Goal: Information Seeking & Learning: Find specific fact

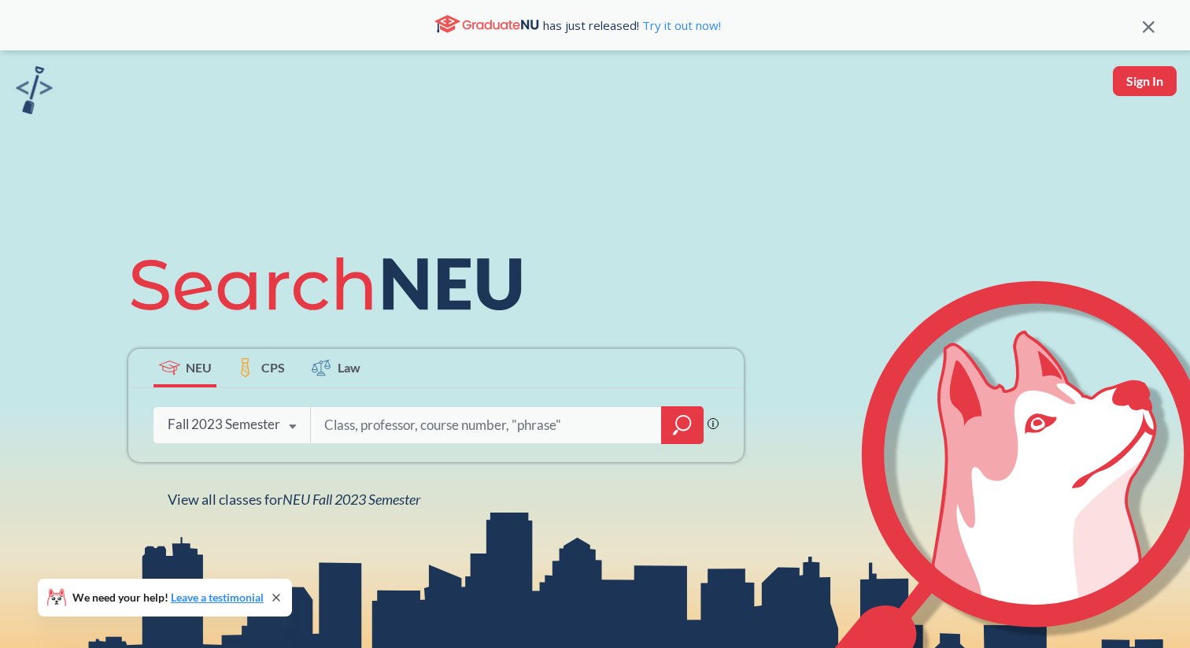
click at [248, 427] on div "Fall 2023 Semester" at bounding box center [224, 424] width 113 height 17
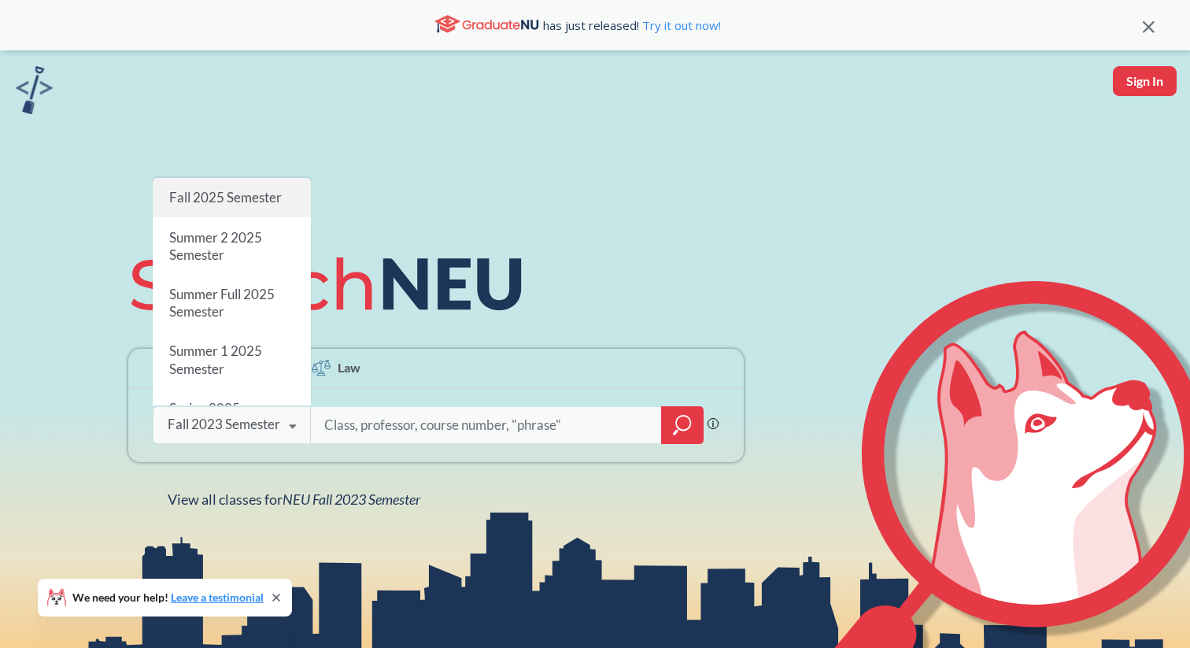
click at [226, 202] on span "Fall 2025 Semester" at bounding box center [225, 197] width 113 height 17
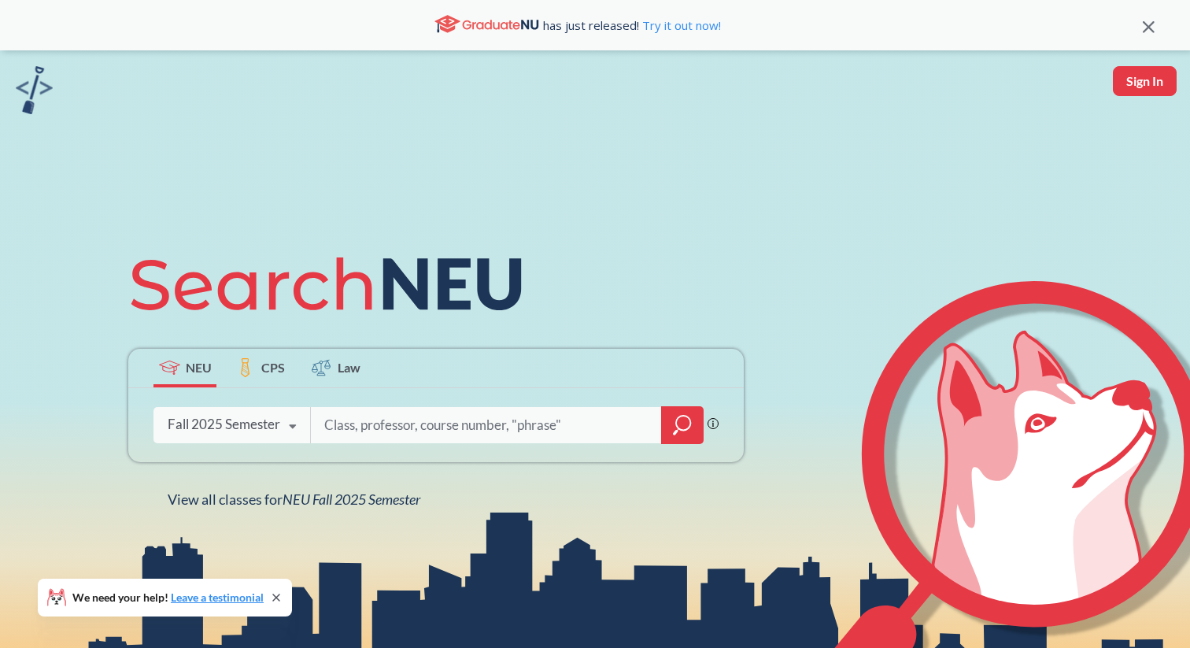
click at [344, 427] on input "search" at bounding box center [486, 425] width 327 height 33
type input "[PERSON_NAME]"
click at [683, 427] on icon "magnifying glass" at bounding box center [682, 425] width 19 height 22
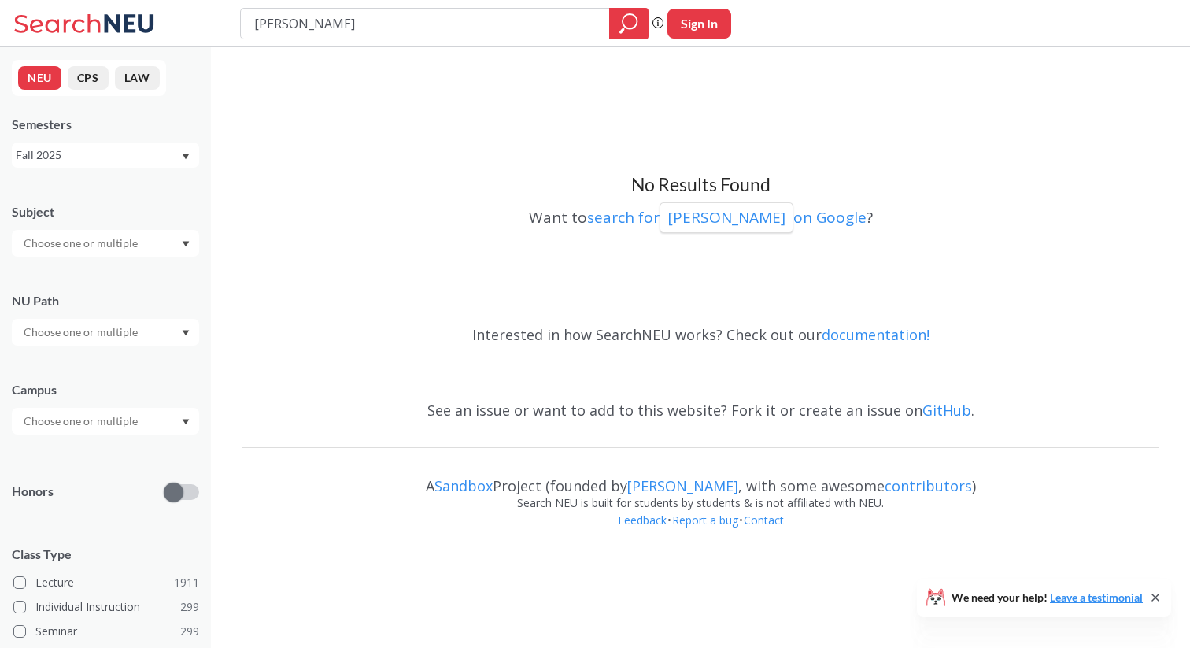
click at [119, 246] on input "text" at bounding box center [82, 243] width 132 height 19
click at [90, 265] on div "CS ( 115 )" at bounding box center [109, 270] width 178 height 17
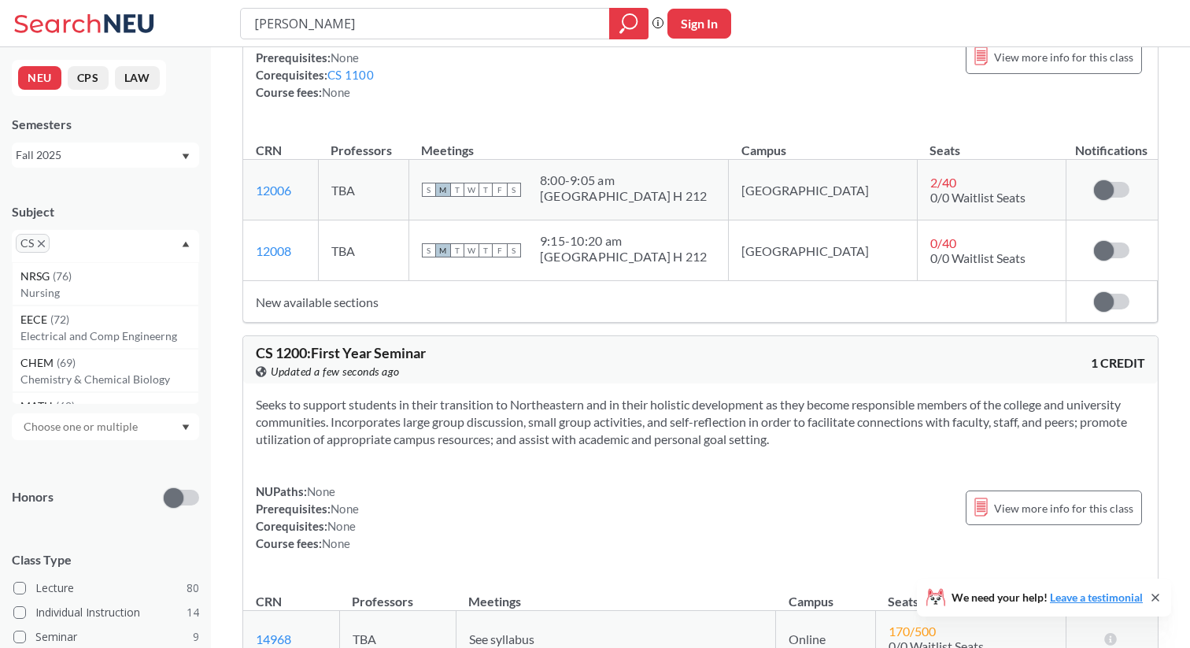
click at [160, 433] on div at bounding box center [105, 426] width 187 height 27
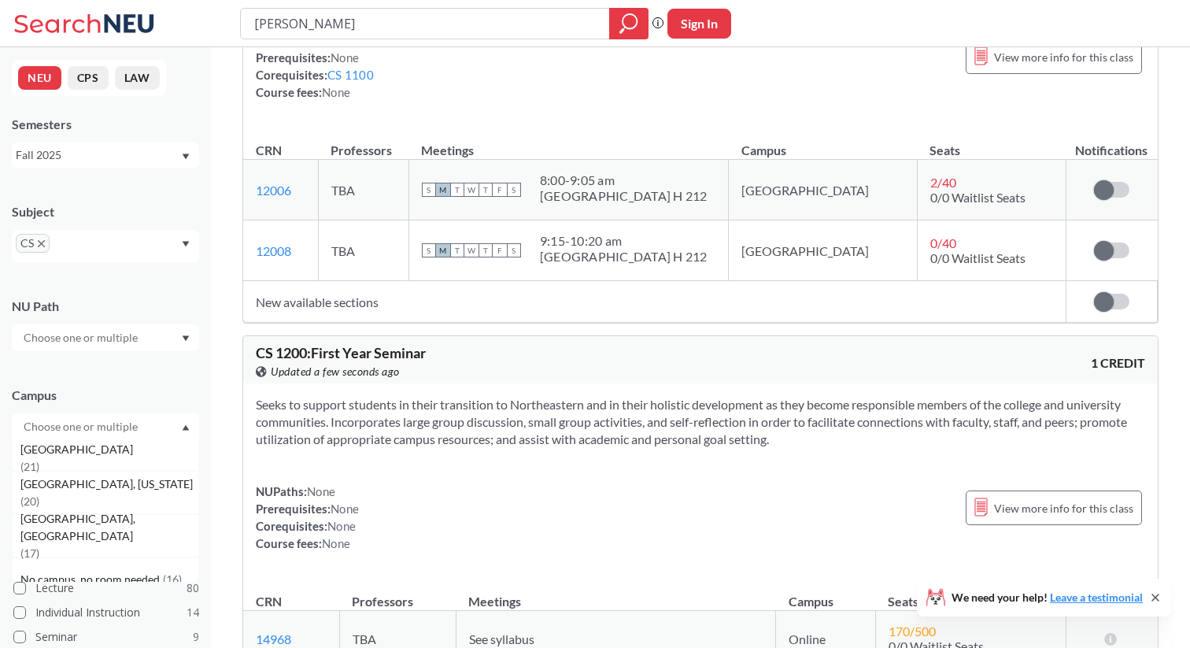
scroll to position [196, 0]
click at [88, 483] on span "[GEOGRAPHIC_DATA], [US_STATE]" at bounding box center [108, 473] width 176 height 17
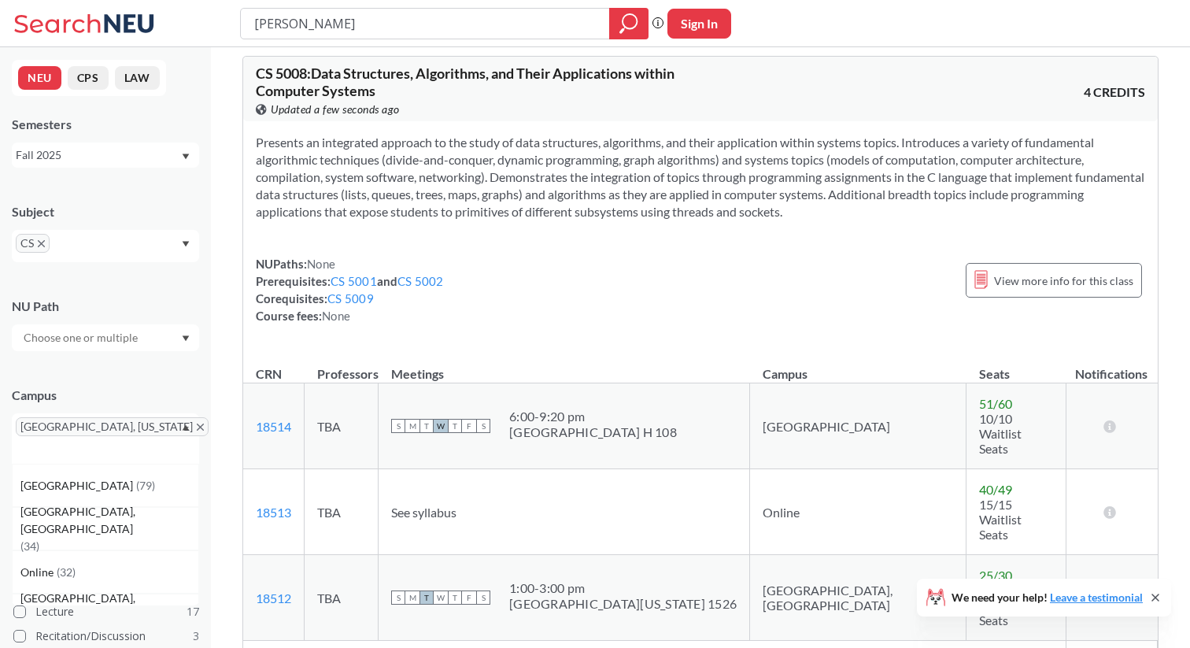
scroll to position [2351, 0]
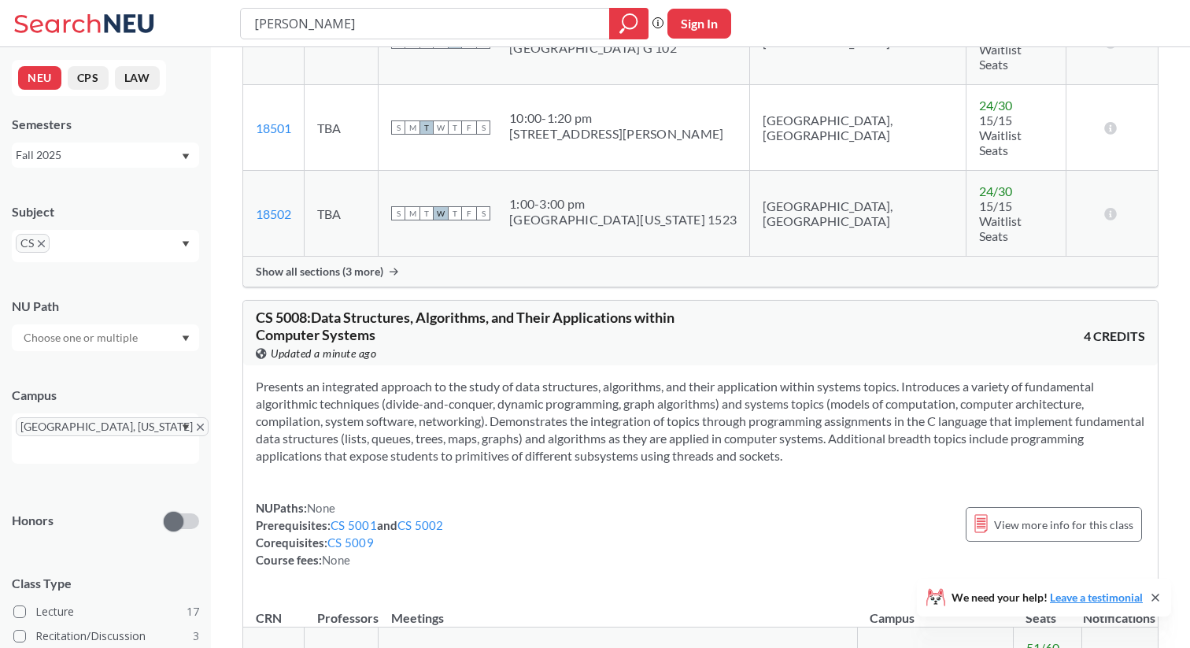
scroll to position [2107, 0]
